Goal: Transaction & Acquisition: Purchase product/service

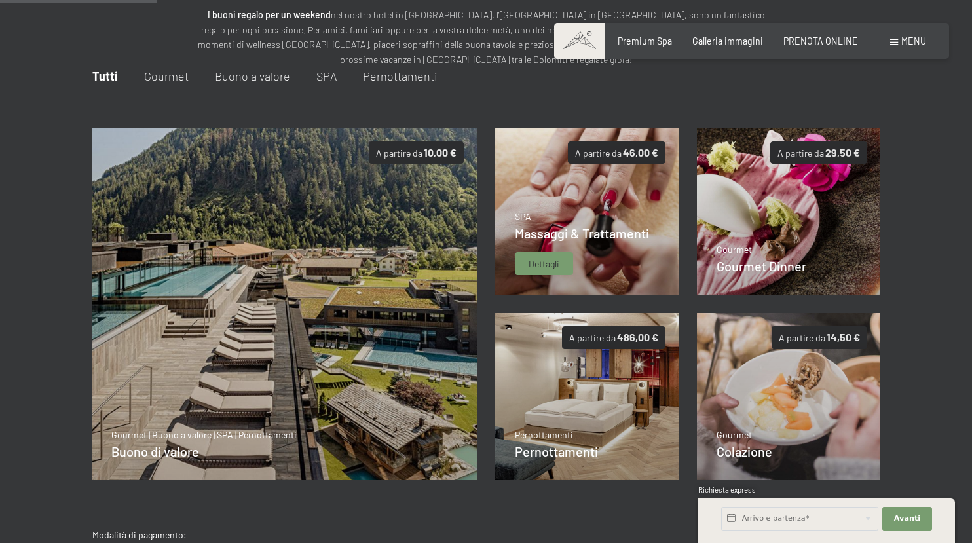
click at [550, 263] on span "Dettagli" at bounding box center [544, 263] width 31 height 13
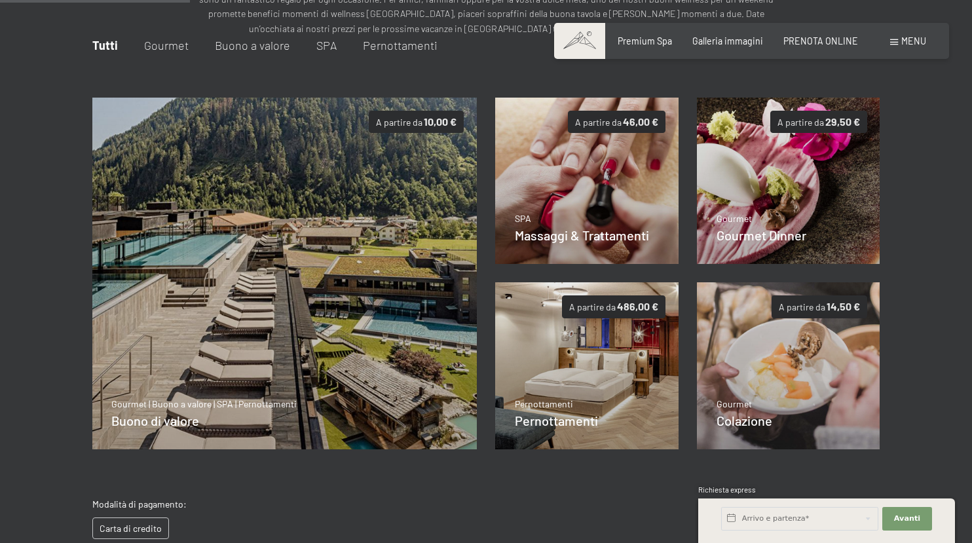
scroll to position [191, 0]
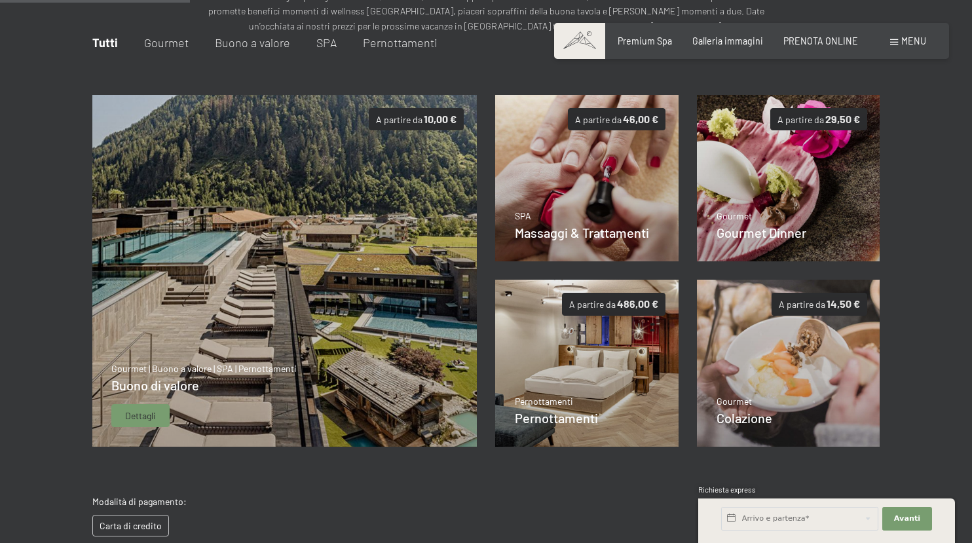
click at [359, 240] on img at bounding box center [284, 271] width 385 height 352
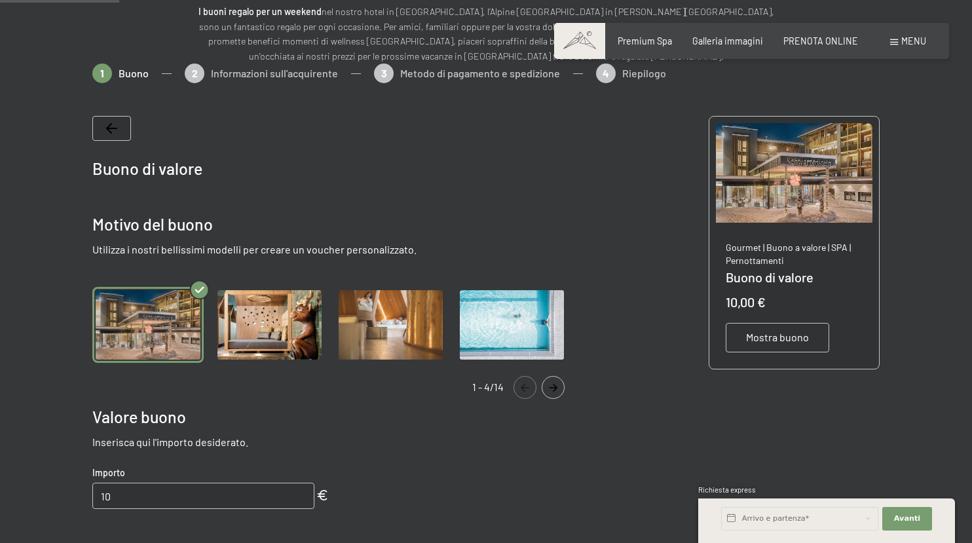
scroll to position [158, 0]
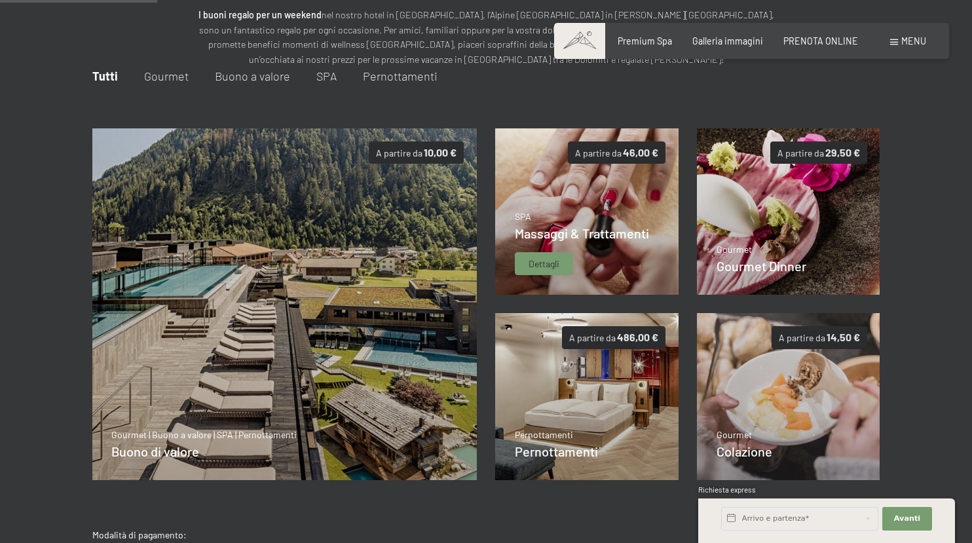
click at [612, 211] on p "SPA" at bounding box center [582, 216] width 134 height 13
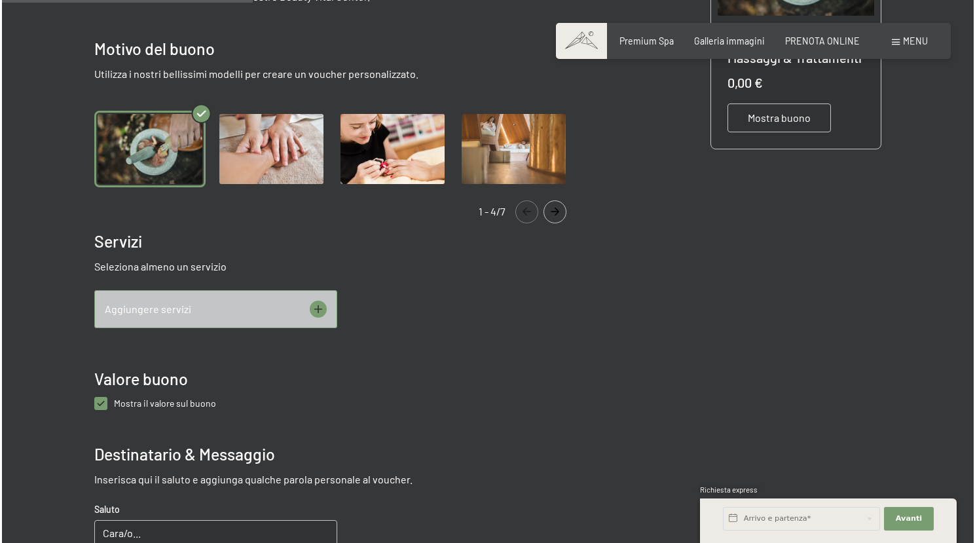
scroll to position [375, 0]
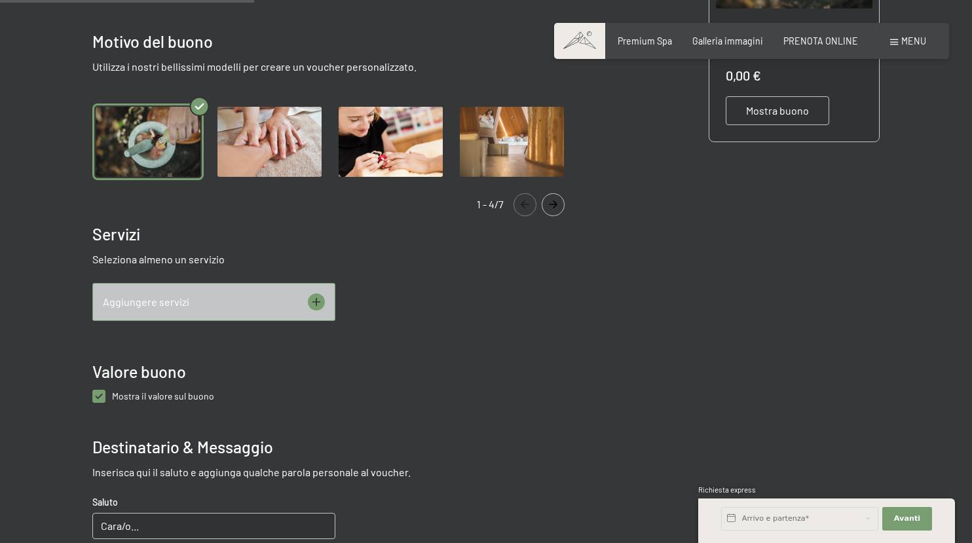
click at [315, 300] on icon at bounding box center [316, 301] width 17 height 17
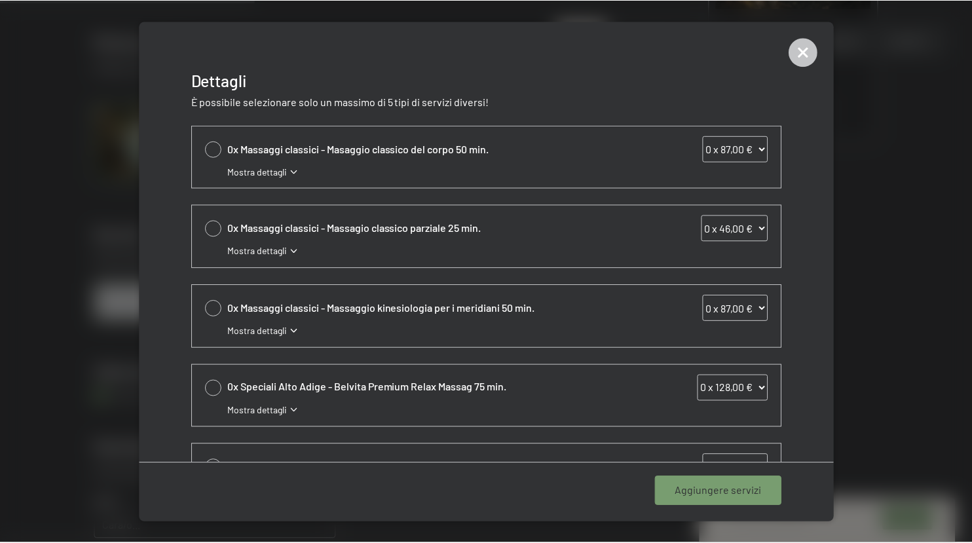
scroll to position [0, 0]
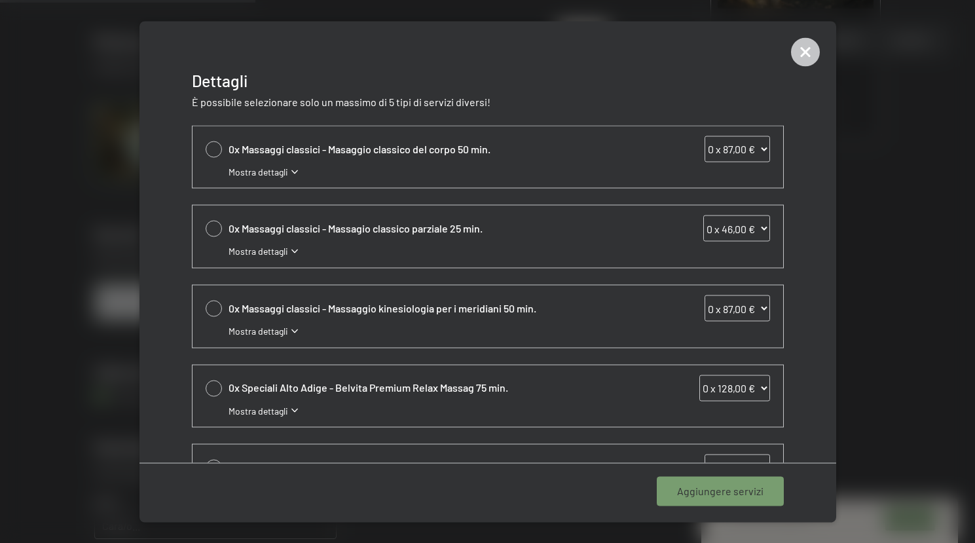
click at [803, 66] on div "Dettagli" at bounding box center [487, 79] width 697 height 26
click at [808, 54] on icon at bounding box center [805, 51] width 13 height 13
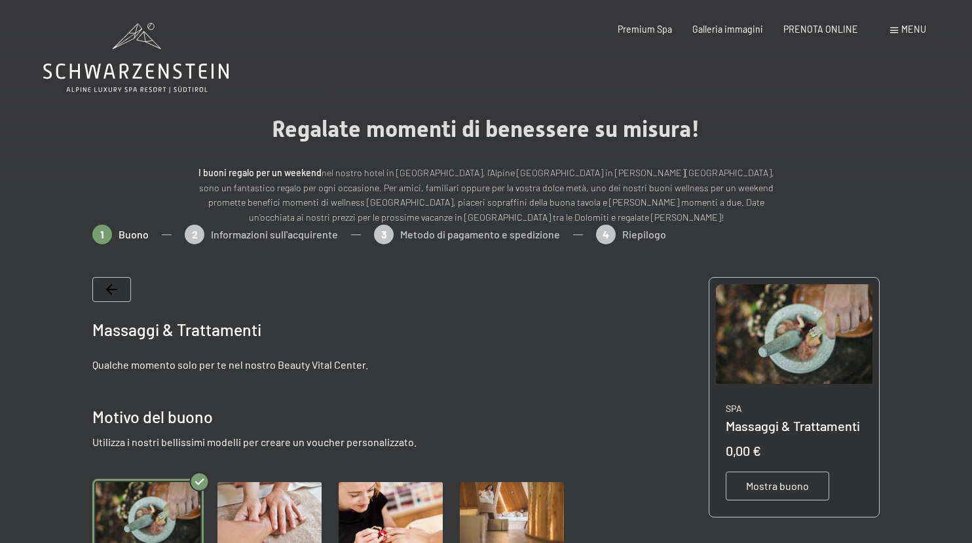
click at [148, 71] on icon at bounding box center [135, 72] width 185 height 16
